Goal: Find contact information: Find contact information

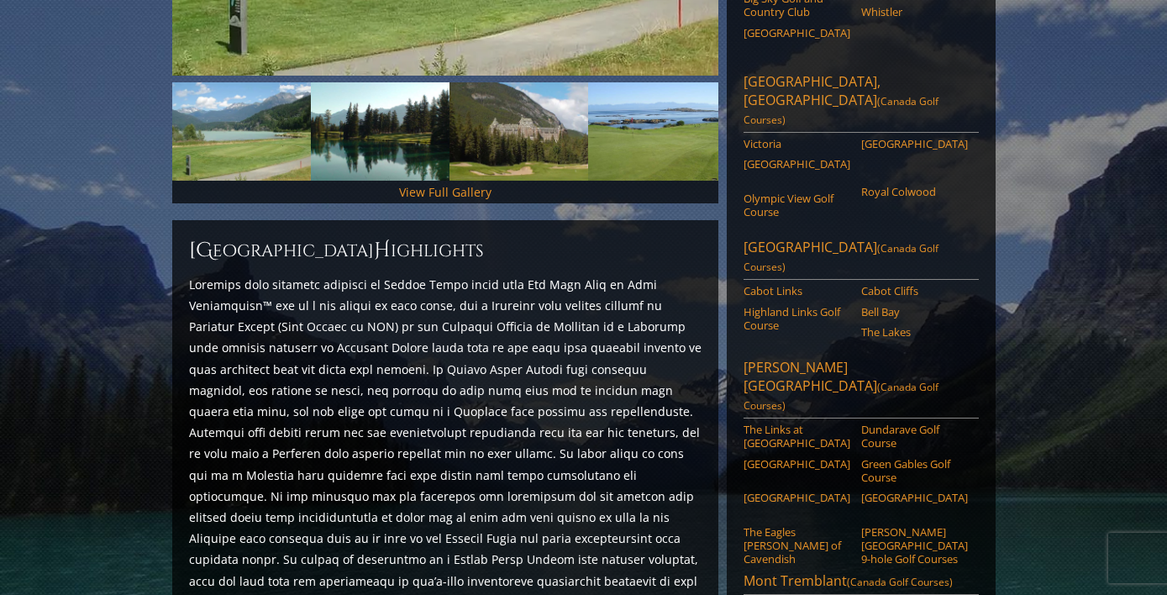
scroll to position [529, 0]
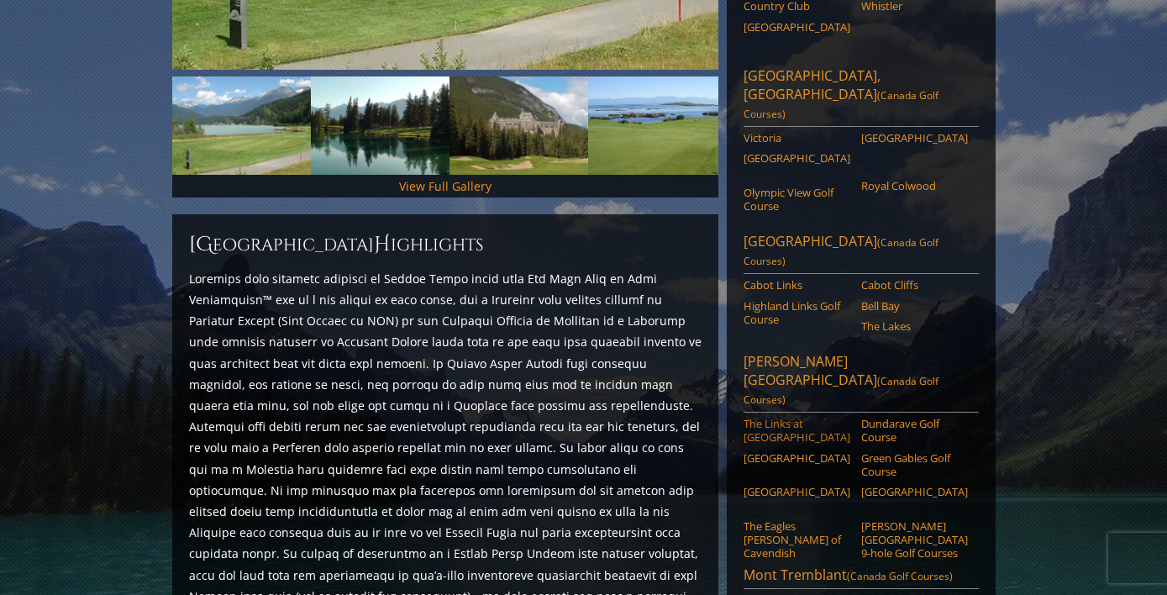
click at [790, 417] on link "The Links at [GEOGRAPHIC_DATA]" at bounding box center [797, 431] width 107 height 28
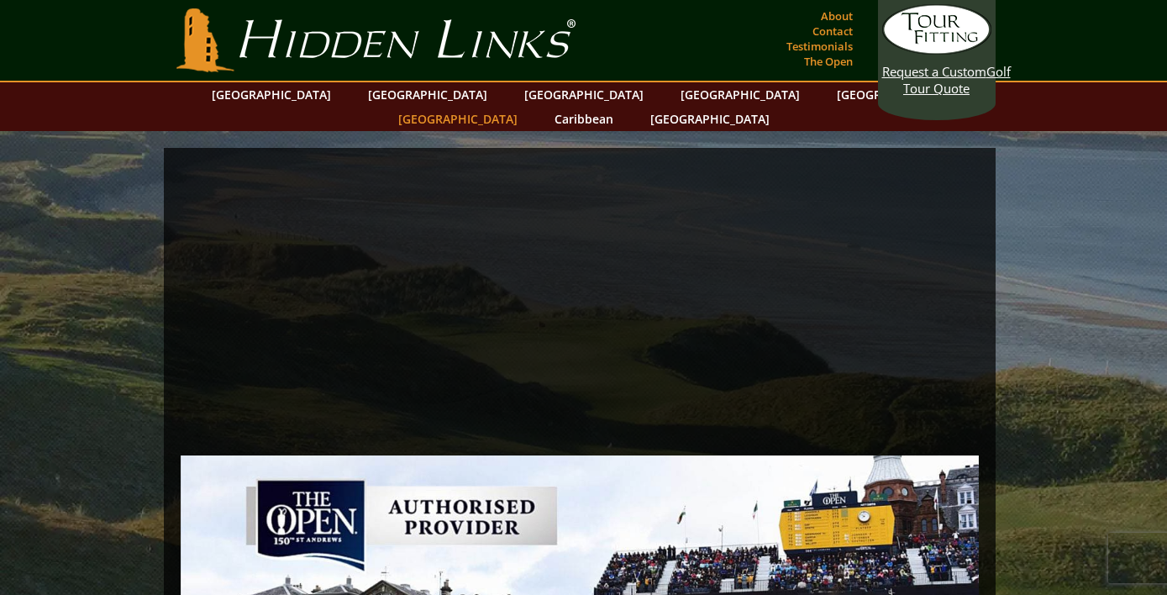
click at [526, 107] on link "[GEOGRAPHIC_DATA]" at bounding box center [458, 119] width 136 height 24
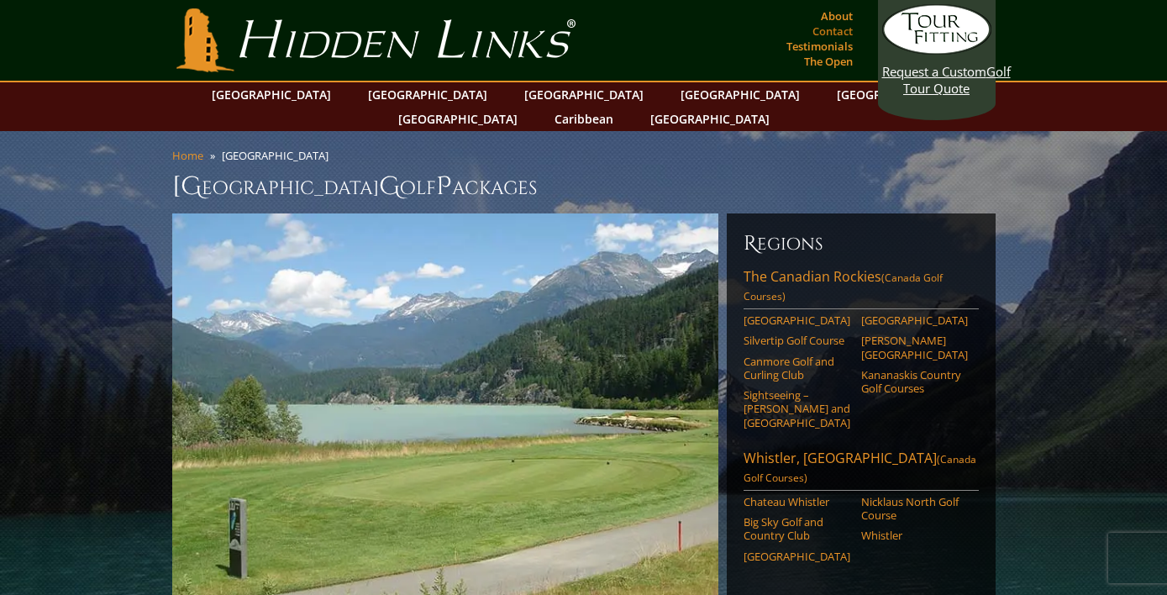
click at [832, 33] on link "Contact" at bounding box center [832, 31] width 49 height 24
